Goal: Task Accomplishment & Management: Use online tool/utility

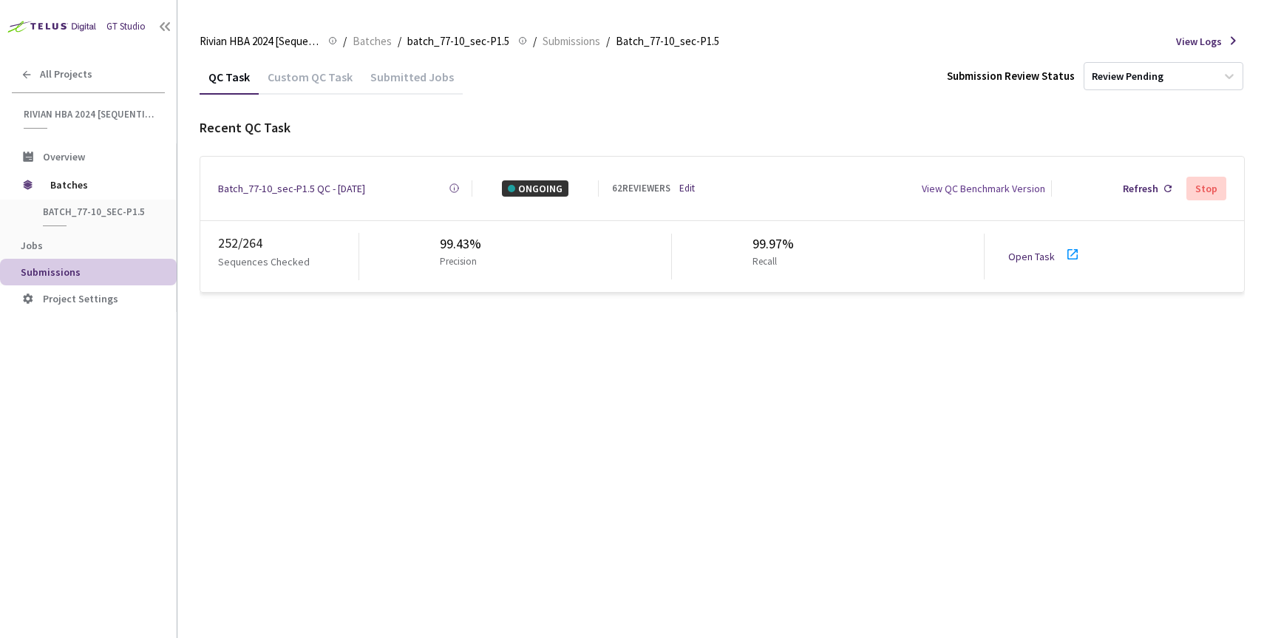
click at [290, 180] on div "Batch_77-10_sec-P1.5 QC - [DATE]" at bounding box center [291, 188] width 147 height 16
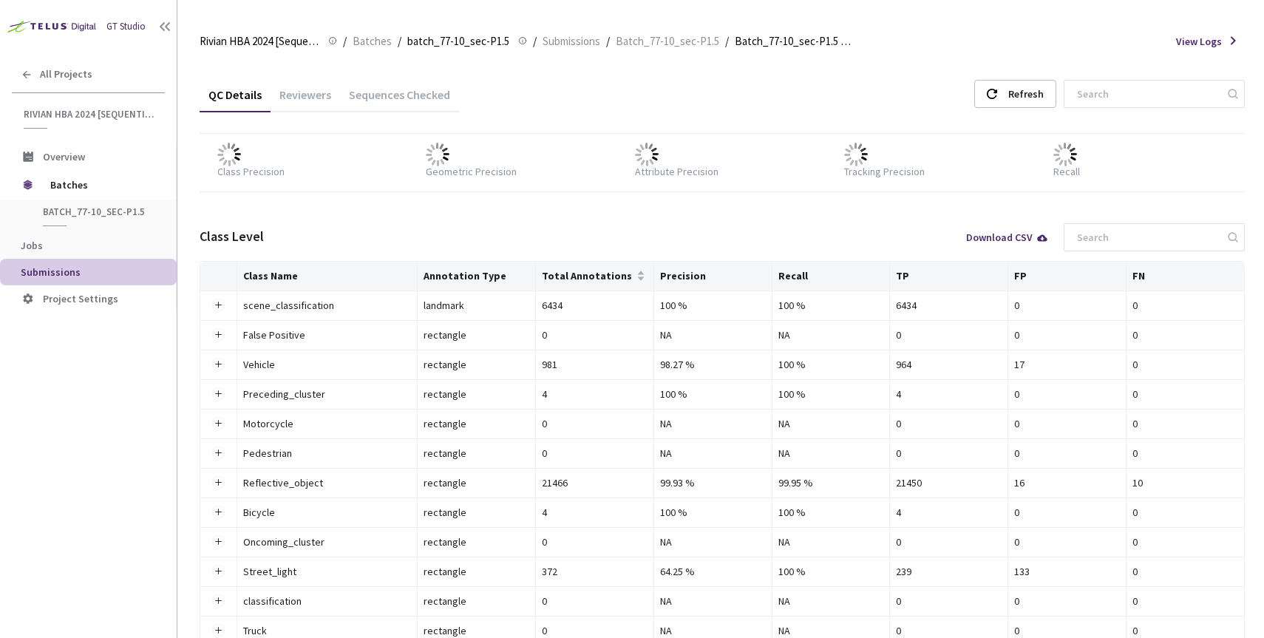
click at [314, 99] on div "Reviewers" at bounding box center [304, 99] width 69 height 25
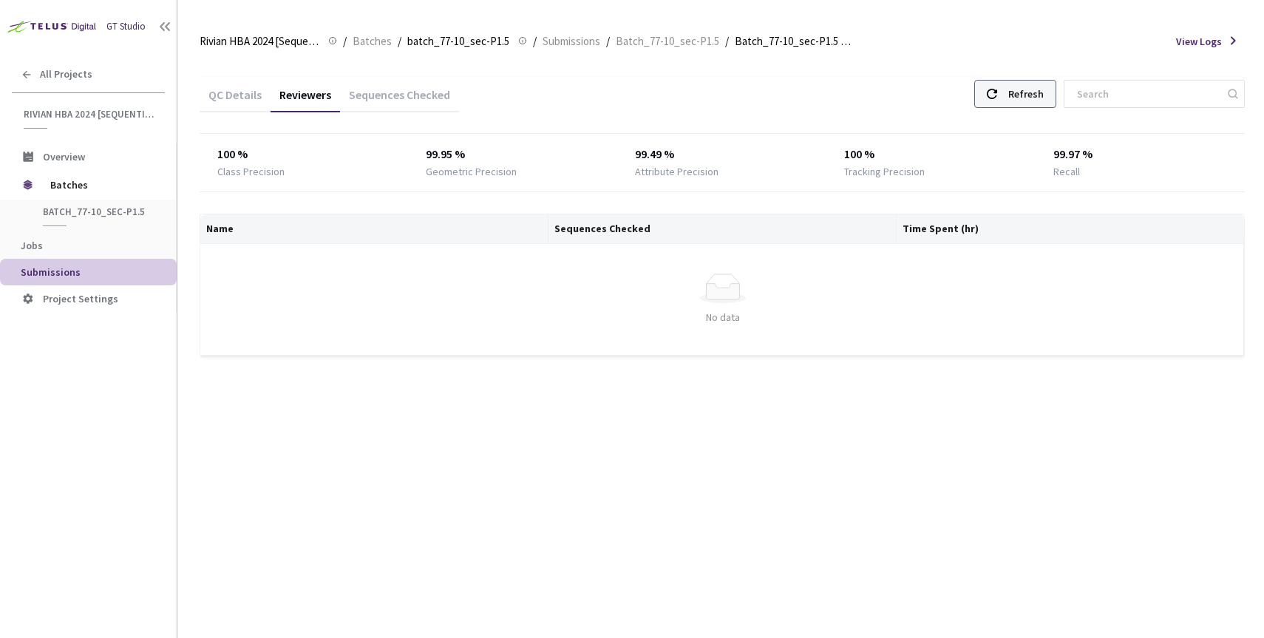
click at [997, 94] on icon at bounding box center [992, 94] width 10 height 10
click at [974, 64] on div "QC Details Reviewers Sequences Checked Refresh Class Precision Geometric Precis…" at bounding box center [722, 225] width 1045 height 332
click at [1041, 93] on div "Refresh" at bounding box center [1015, 94] width 82 height 28
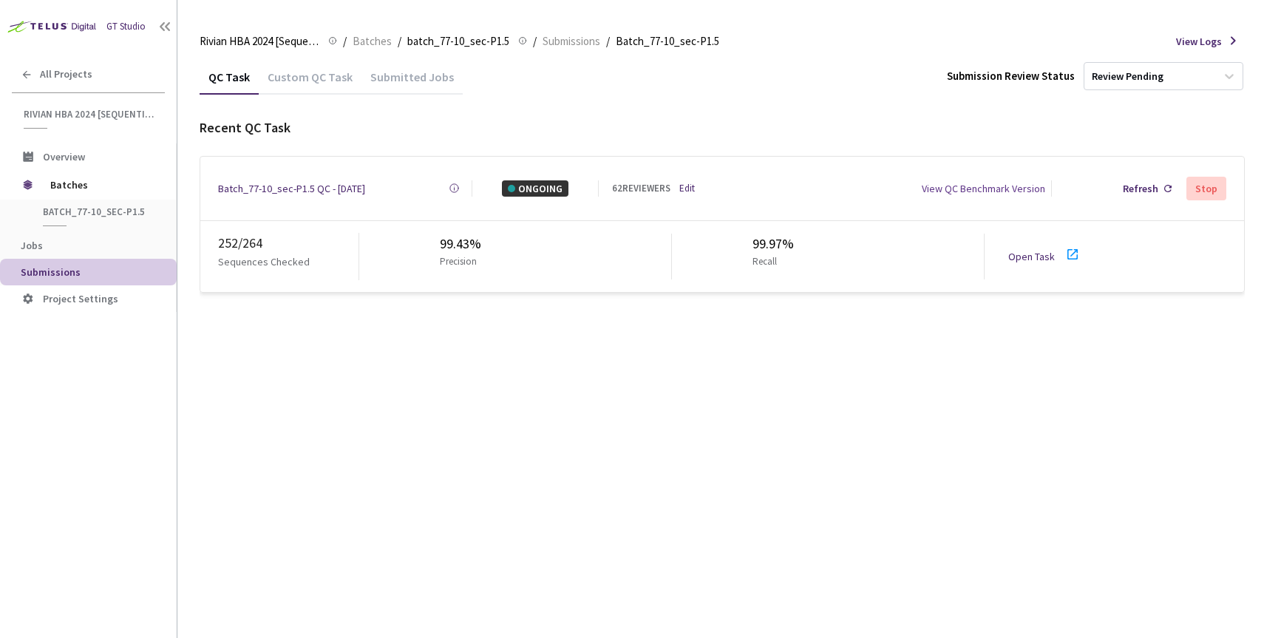
click at [687, 183] on link "Edit" at bounding box center [687, 188] width 16 height 15
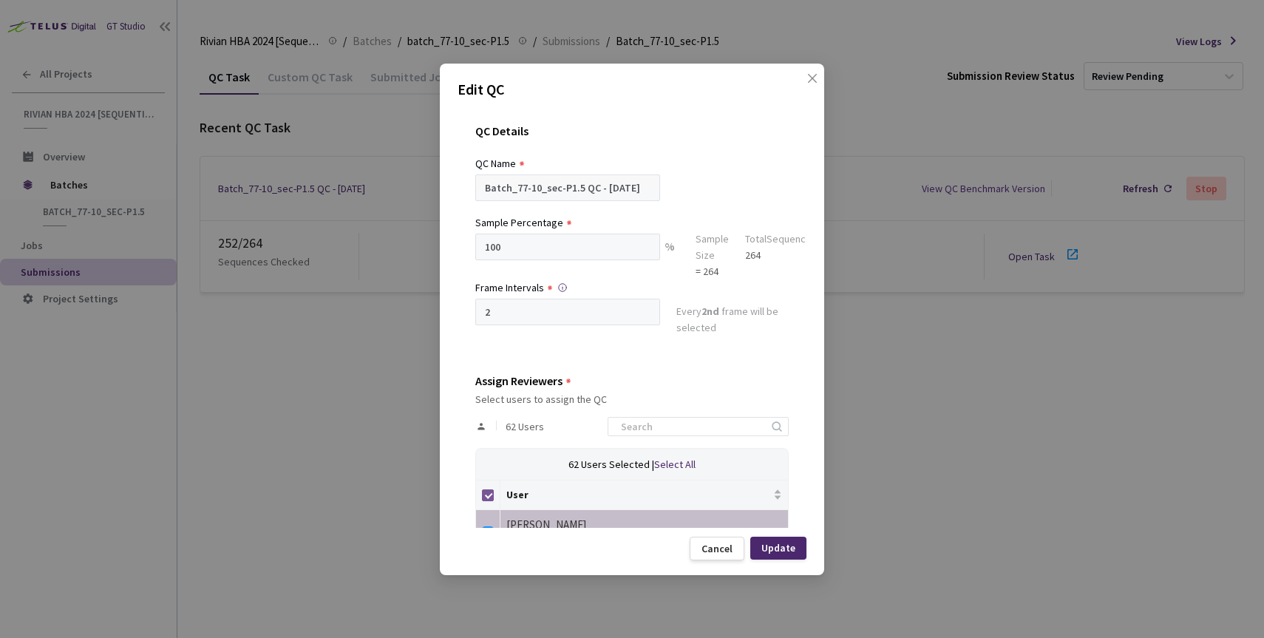
click at [485, 493] on input "Select all" at bounding box center [488, 495] width 12 height 12
checkbox input "false"
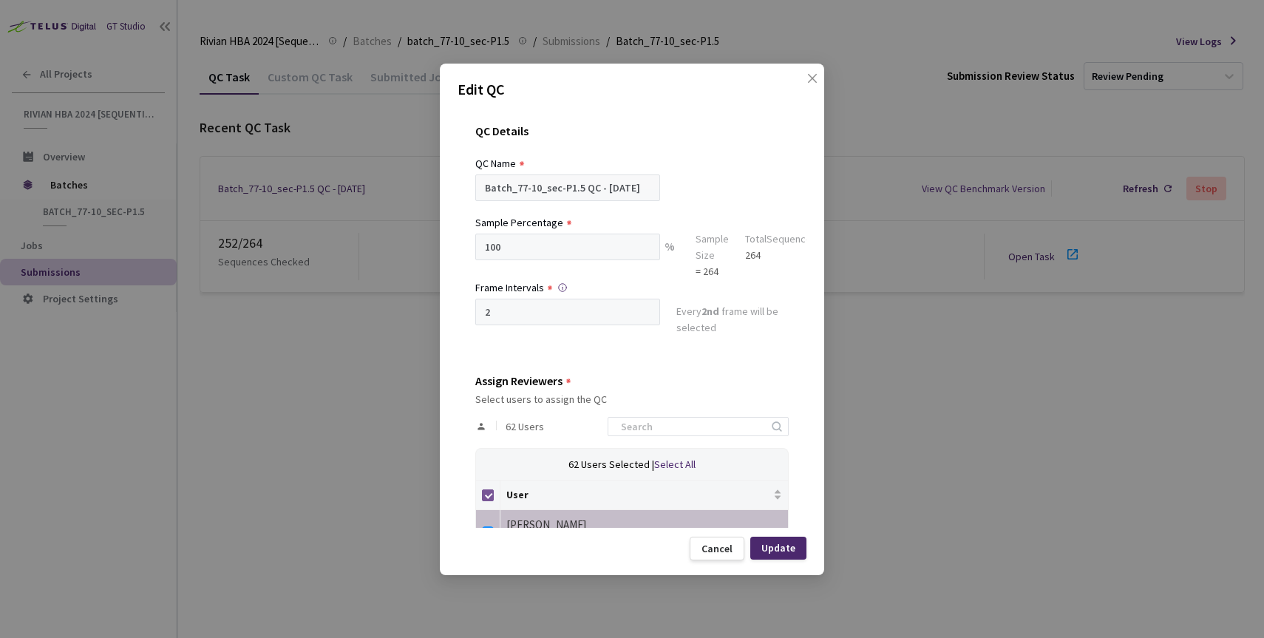
checkbox input "false"
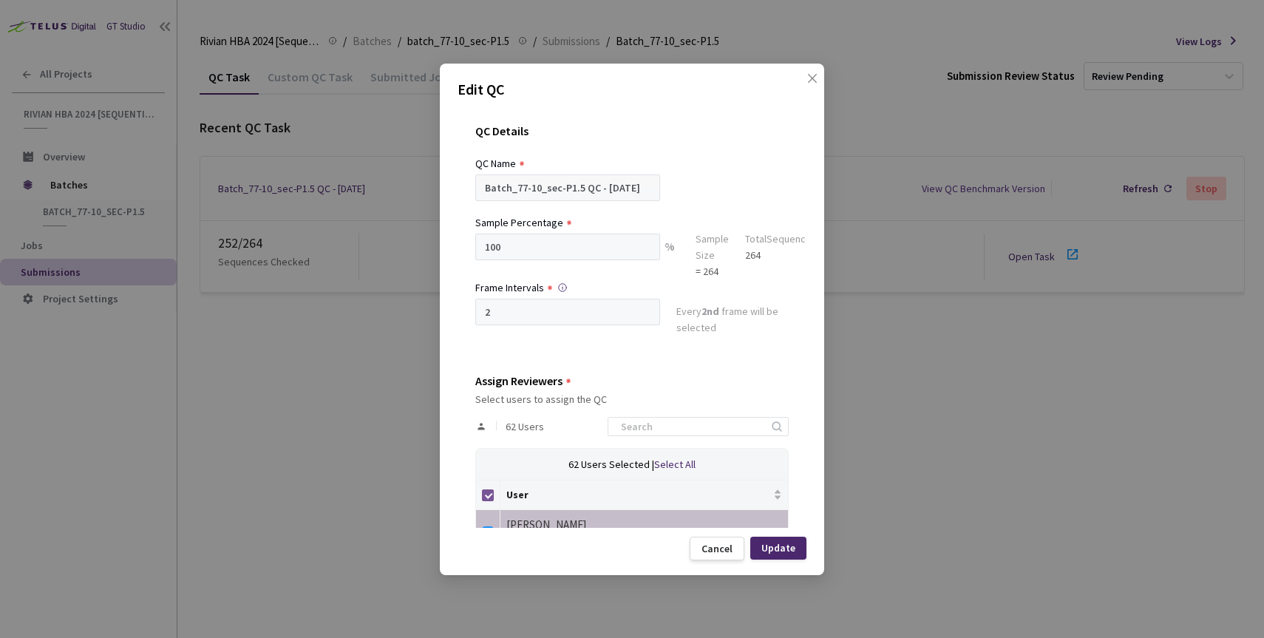
checkbox input "false"
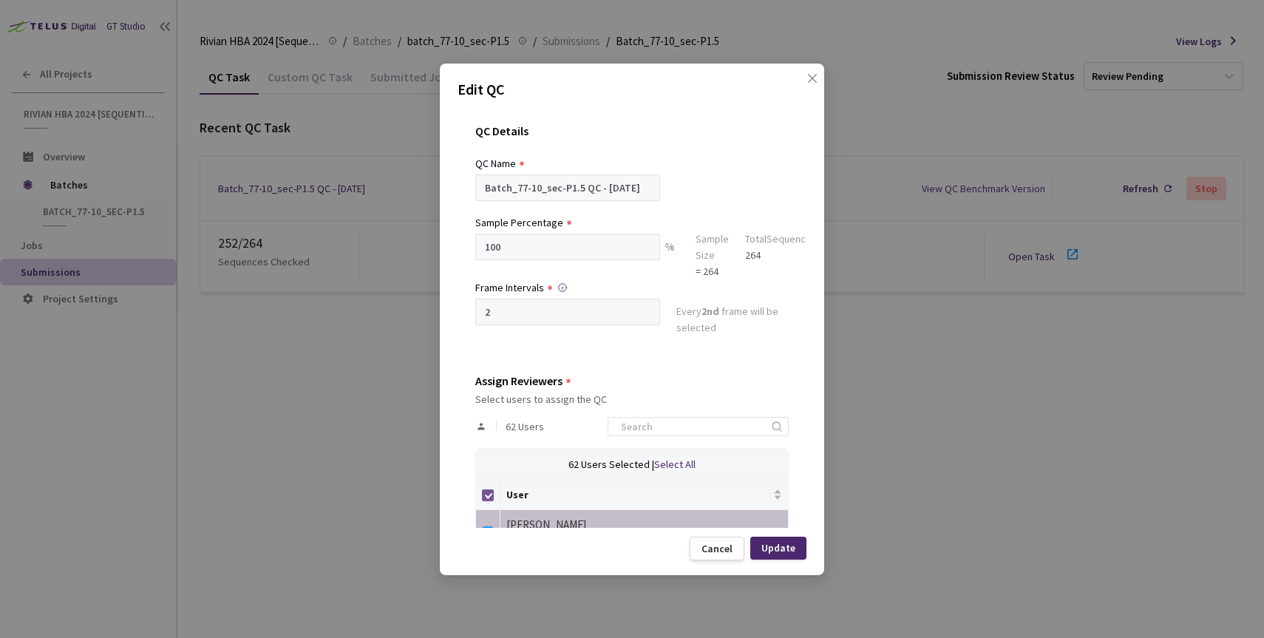
checkbox input "false"
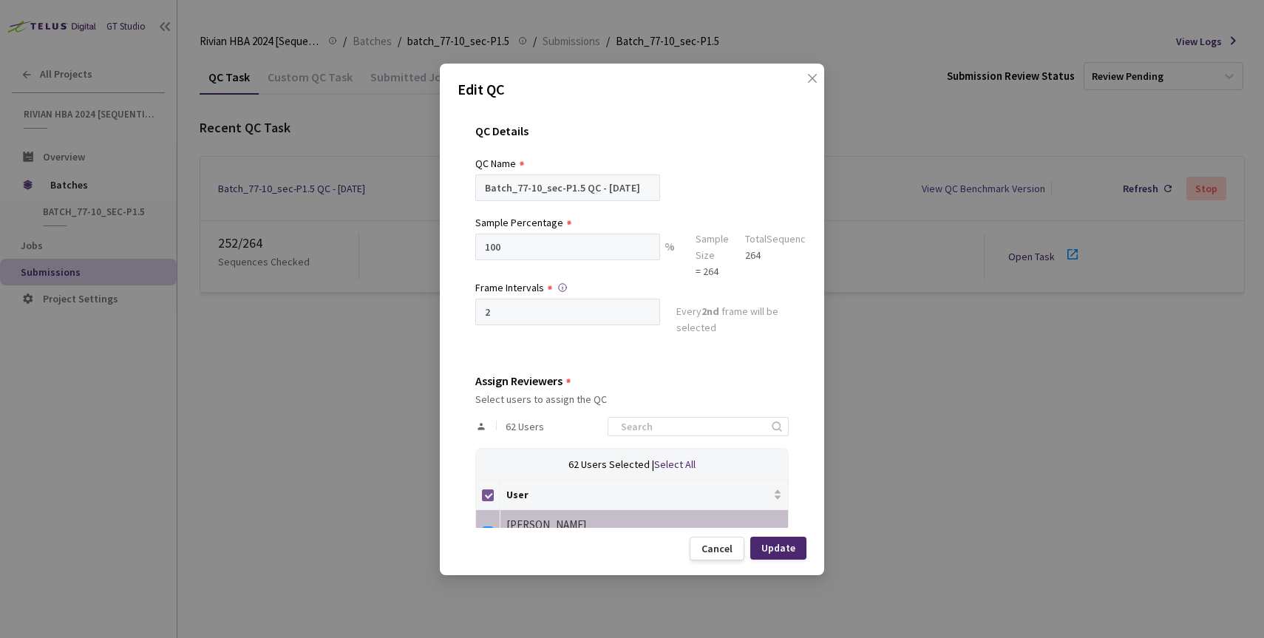
checkbox input "false"
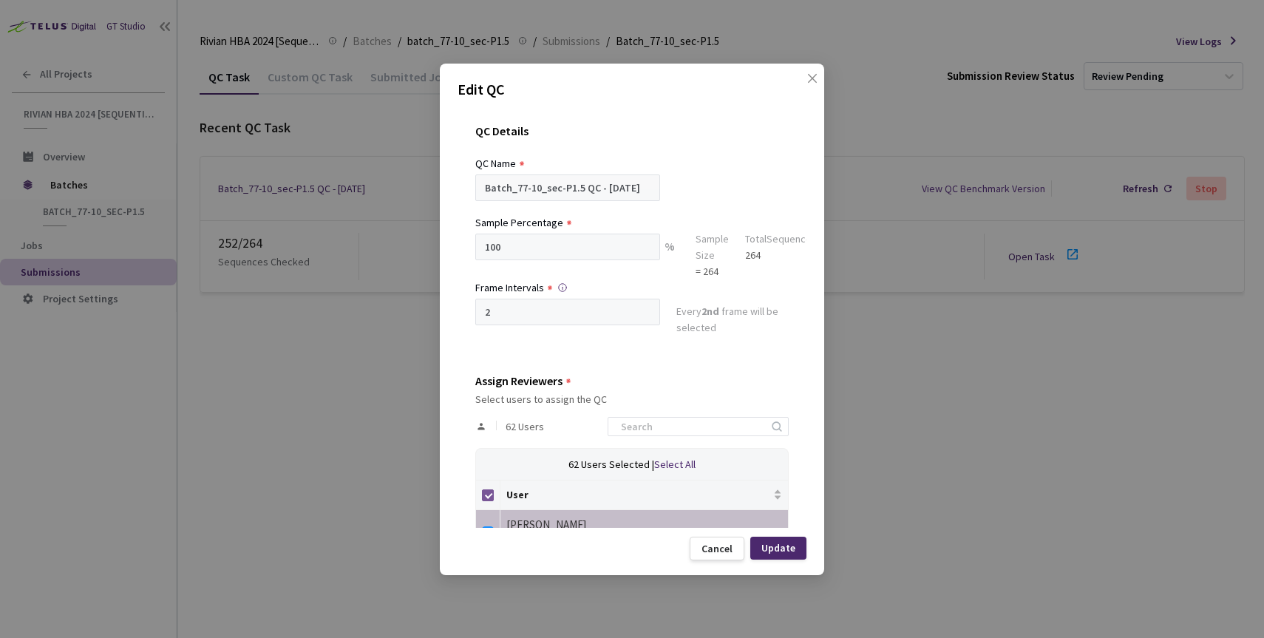
checkbox input "false"
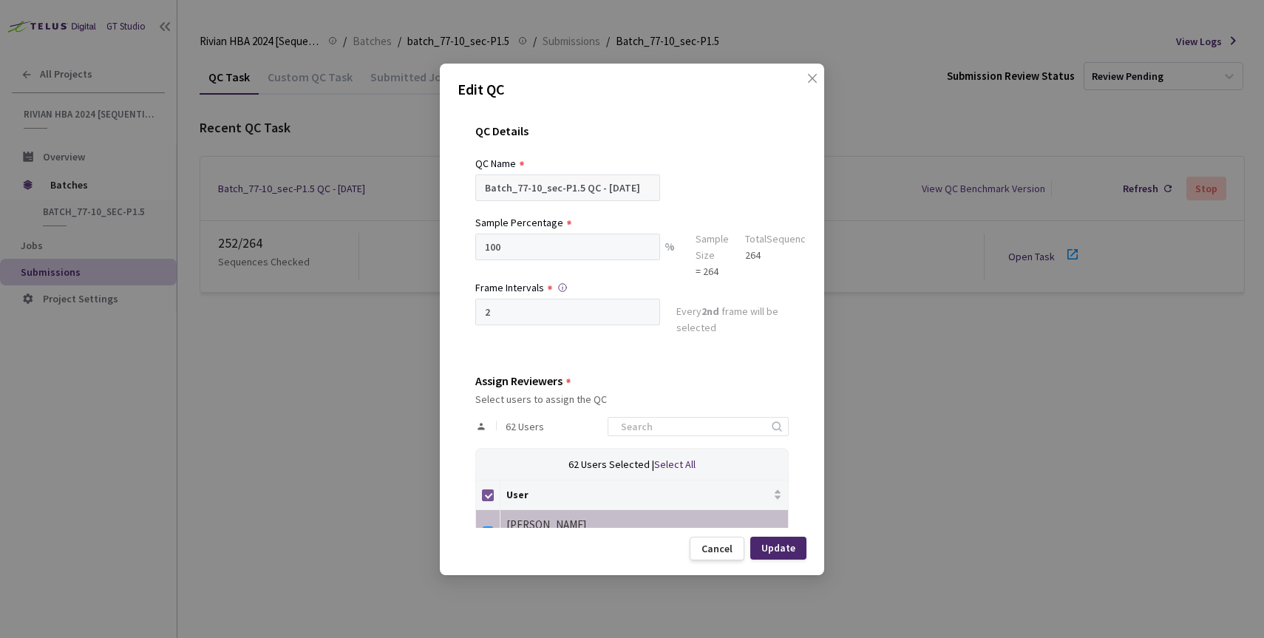
checkbox input "false"
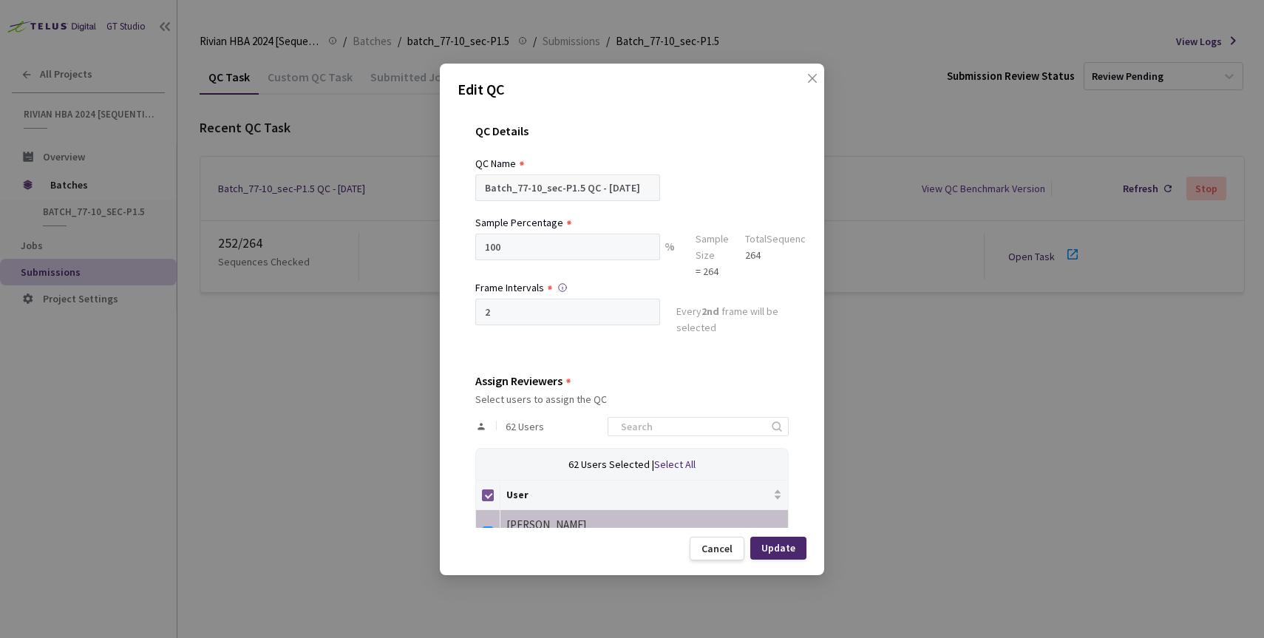
checkbox input "false"
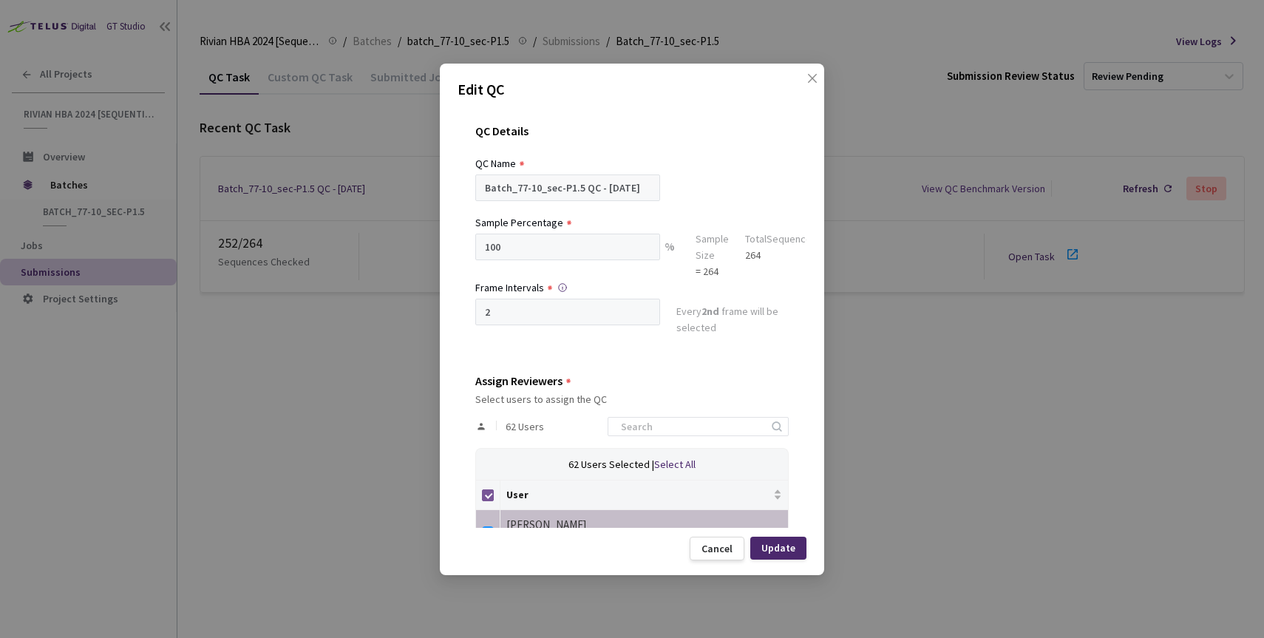
checkbox input "false"
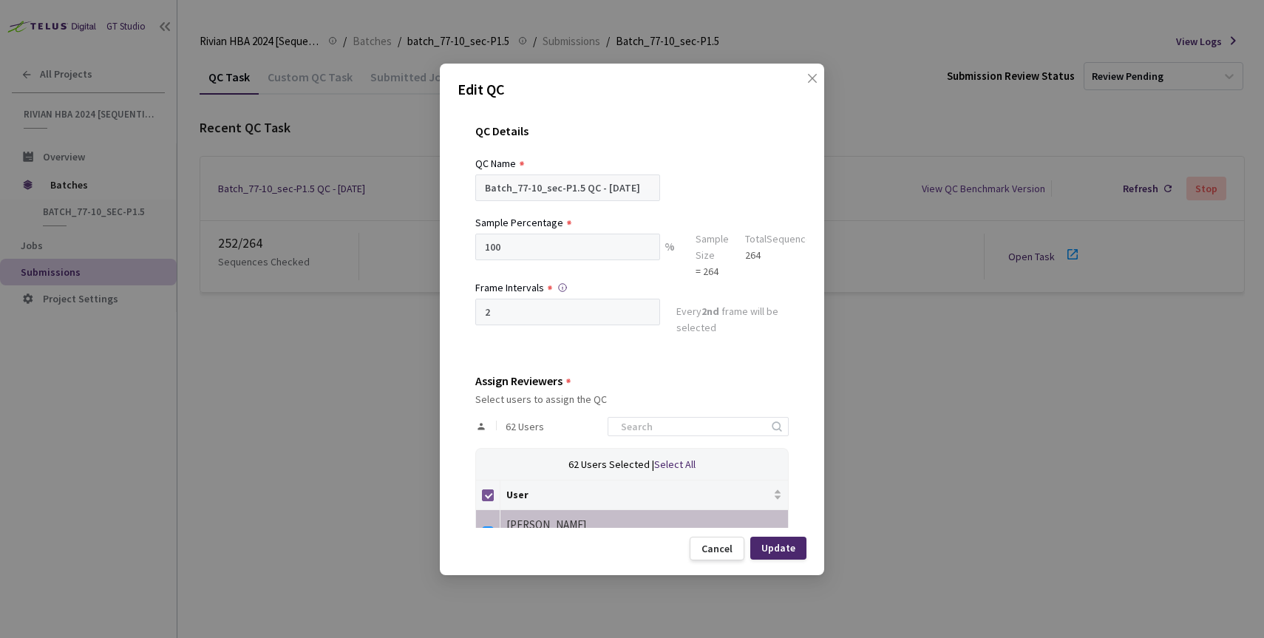
checkbox input "false"
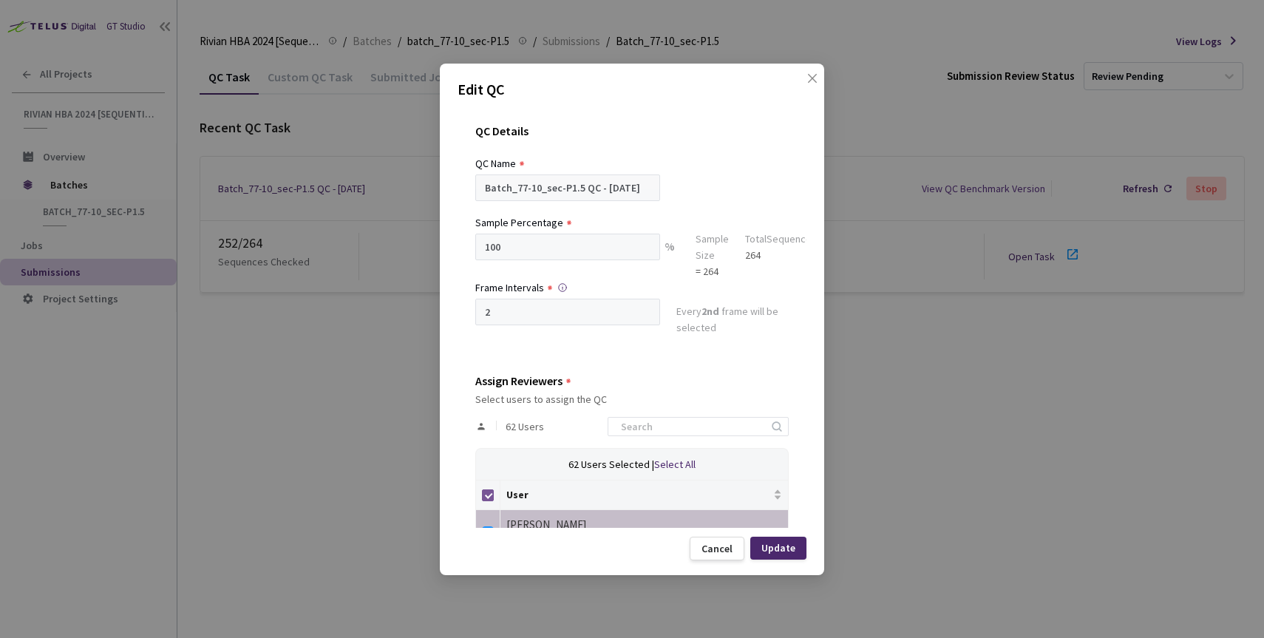
checkbox input "false"
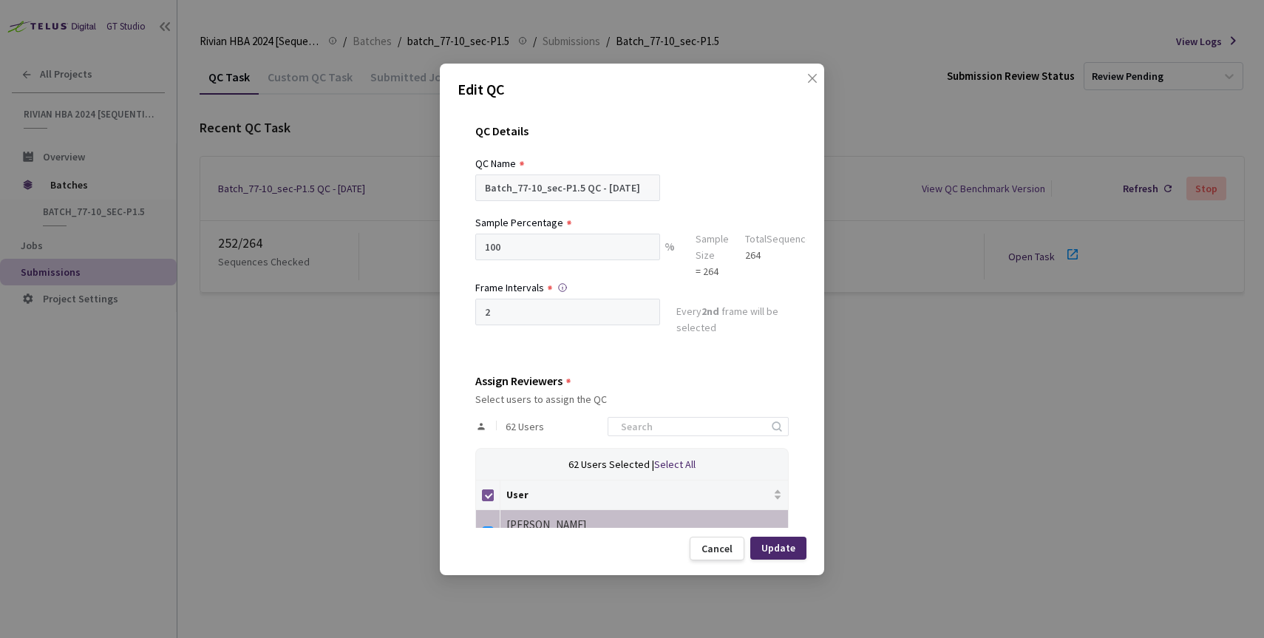
checkbox input "false"
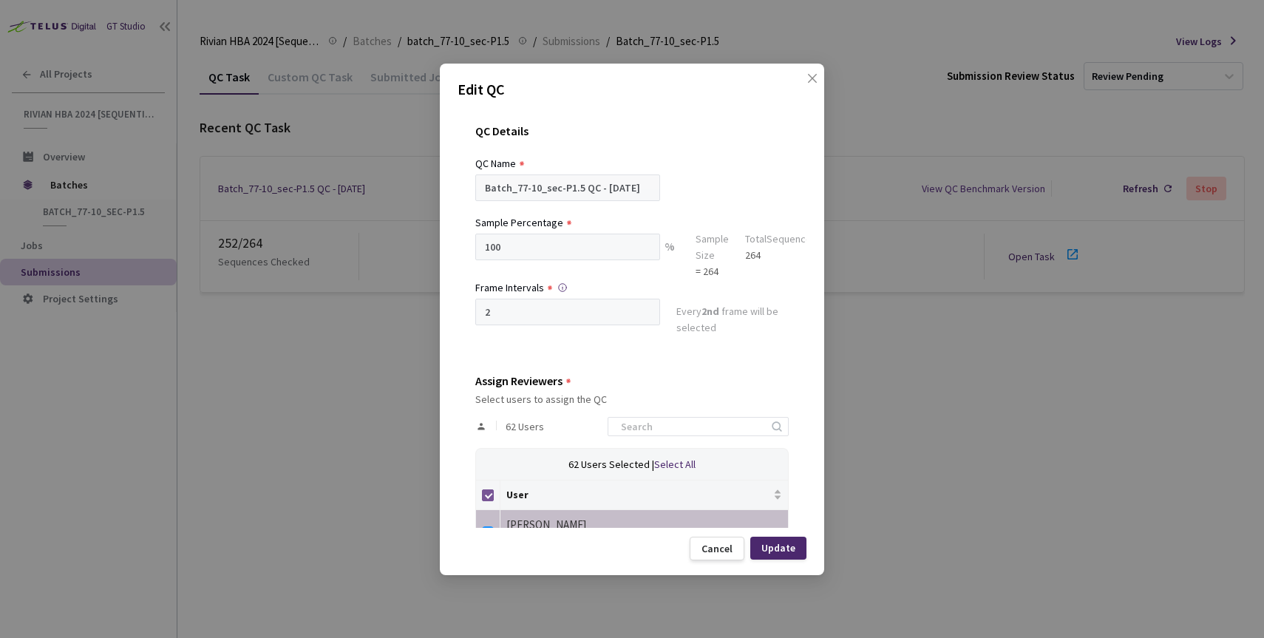
checkbox input "false"
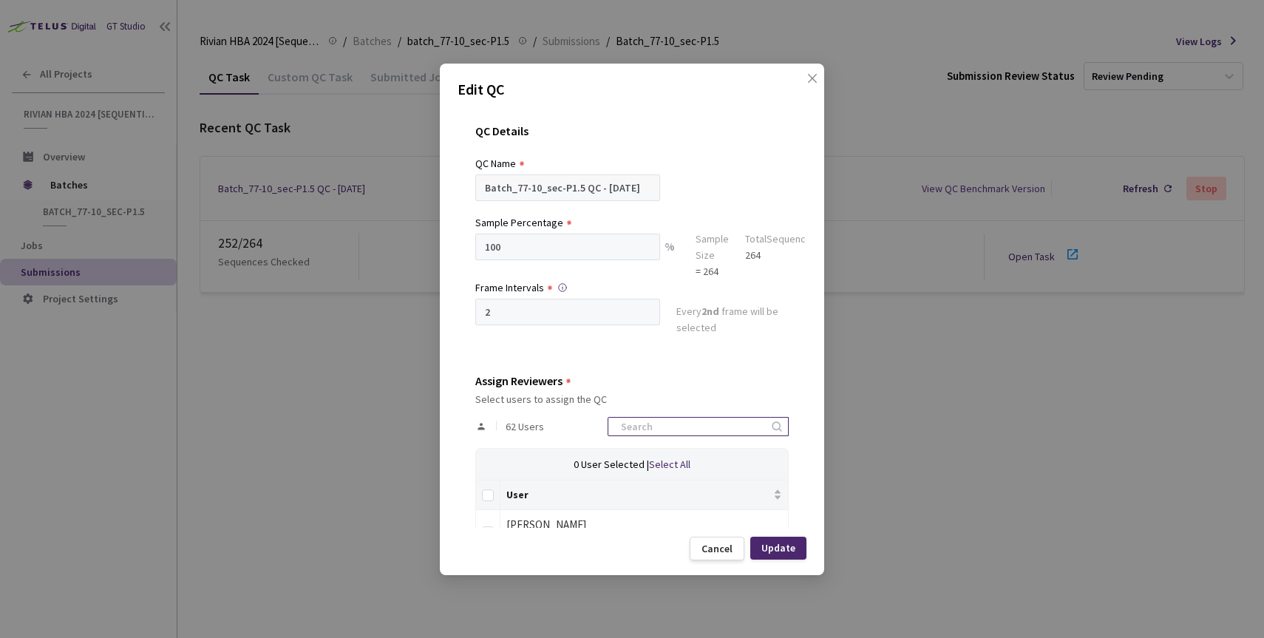
click at [658, 423] on input at bounding box center [690, 427] width 157 height 18
type input "ne"
click at [494, 525] on td at bounding box center [488, 530] width 24 height 41
click at [491, 526] on input "checkbox" at bounding box center [488, 532] width 12 height 12
checkbox input "true"
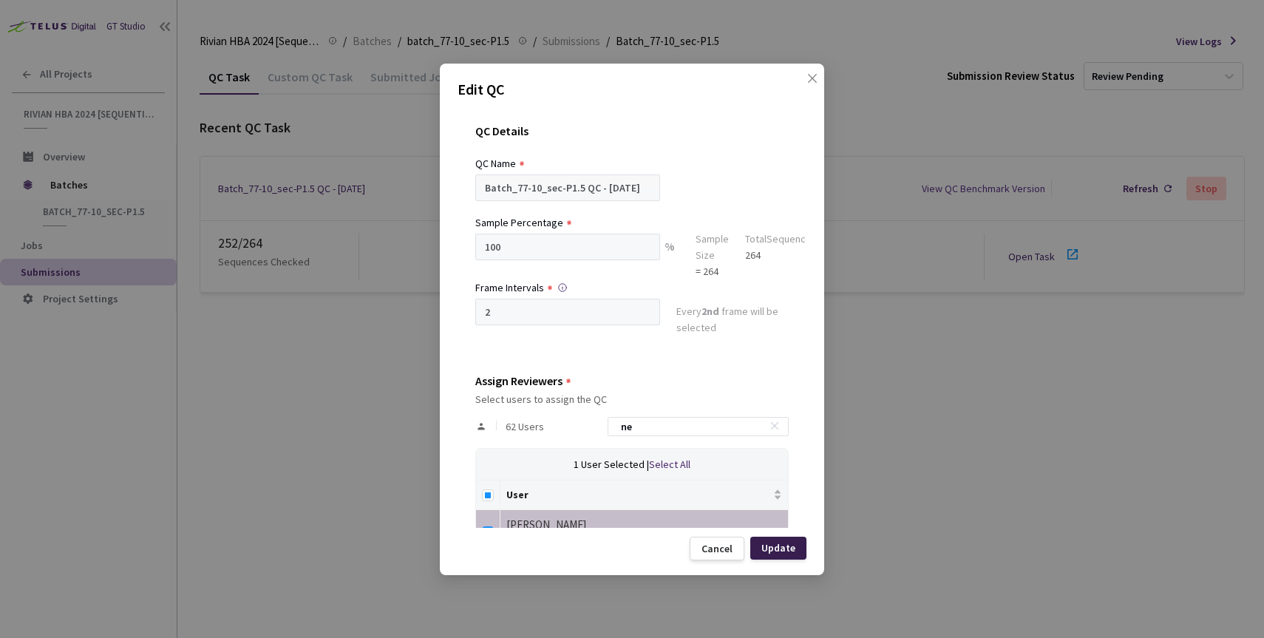
click at [777, 540] on div "Update" at bounding box center [778, 548] width 56 height 23
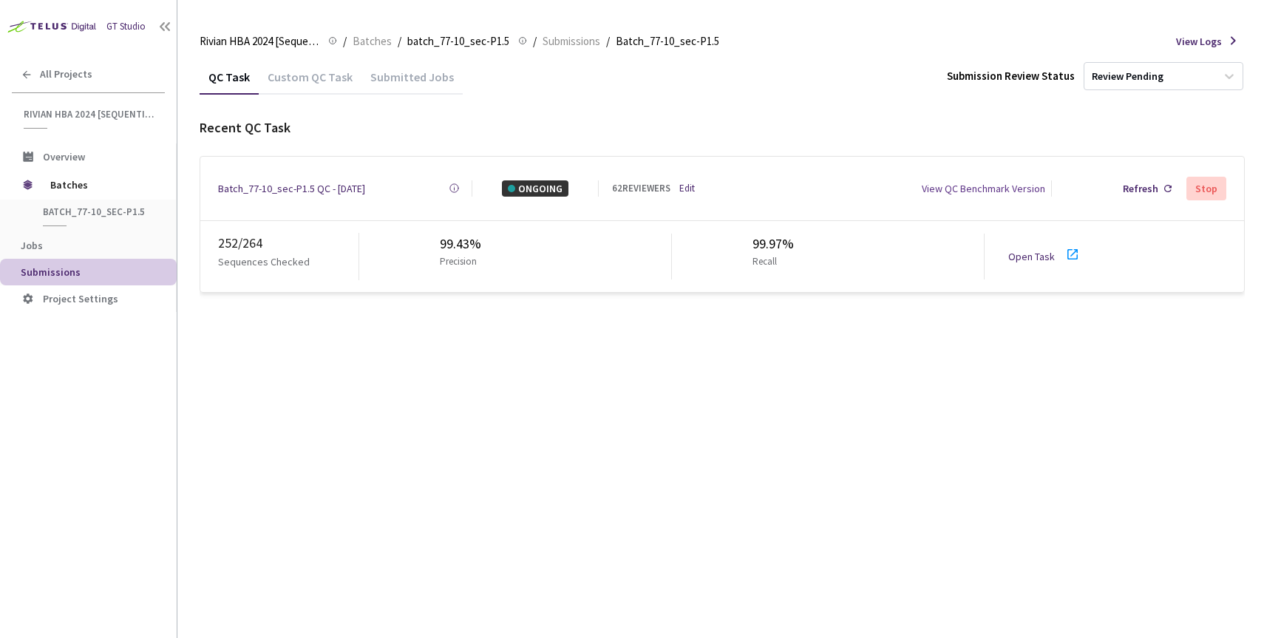
click at [1037, 250] on link "Open Task" at bounding box center [1031, 256] width 47 height 13
click at [1015, 253] on link "Open Task" at bounding box center [1031, 256] width 47 height 13
